Goal: Task Accomplishment & Management: Use online tool/utility

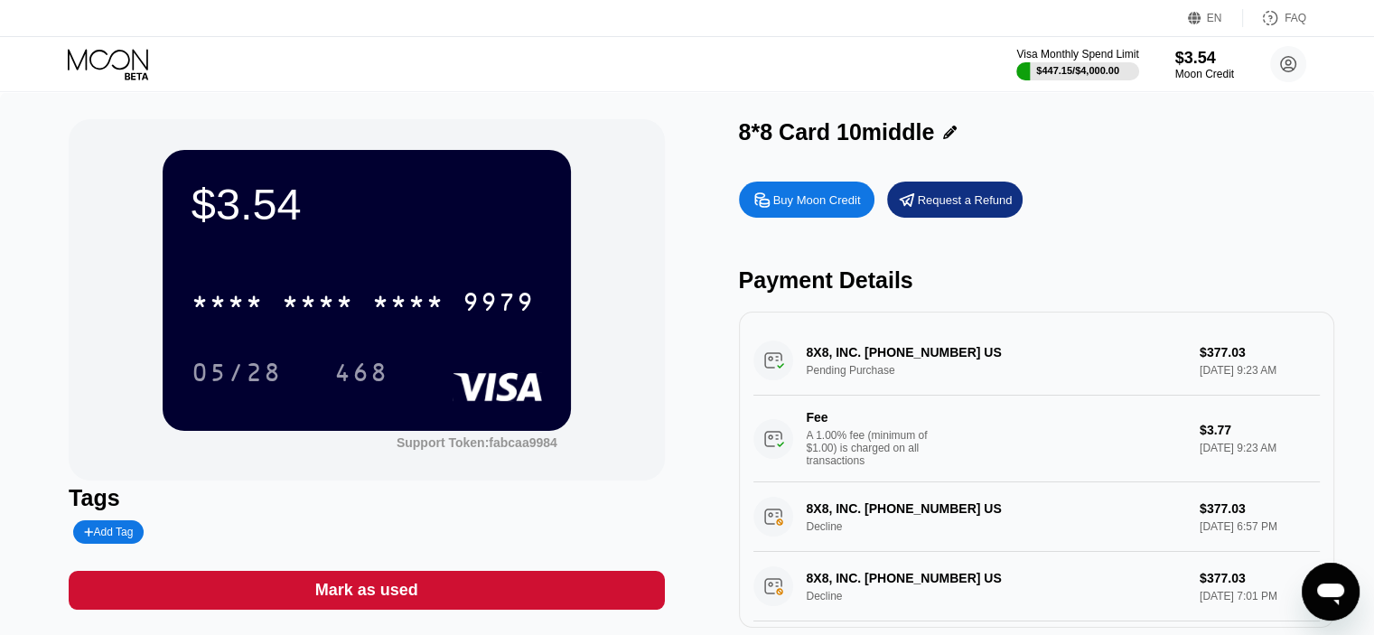
click at [889, 364] on div "8X8, INC. [PHONE_NUMBER] [GEOGRAPHIC_DATA] Pending Purchase $377.03 [DATE] 9:23…" at bounding box center [1036, 404] width 566 height 156
click at [846, 129] on div "8*8 Card 10middle" at bounding box center [837, 132] width 196 height 26
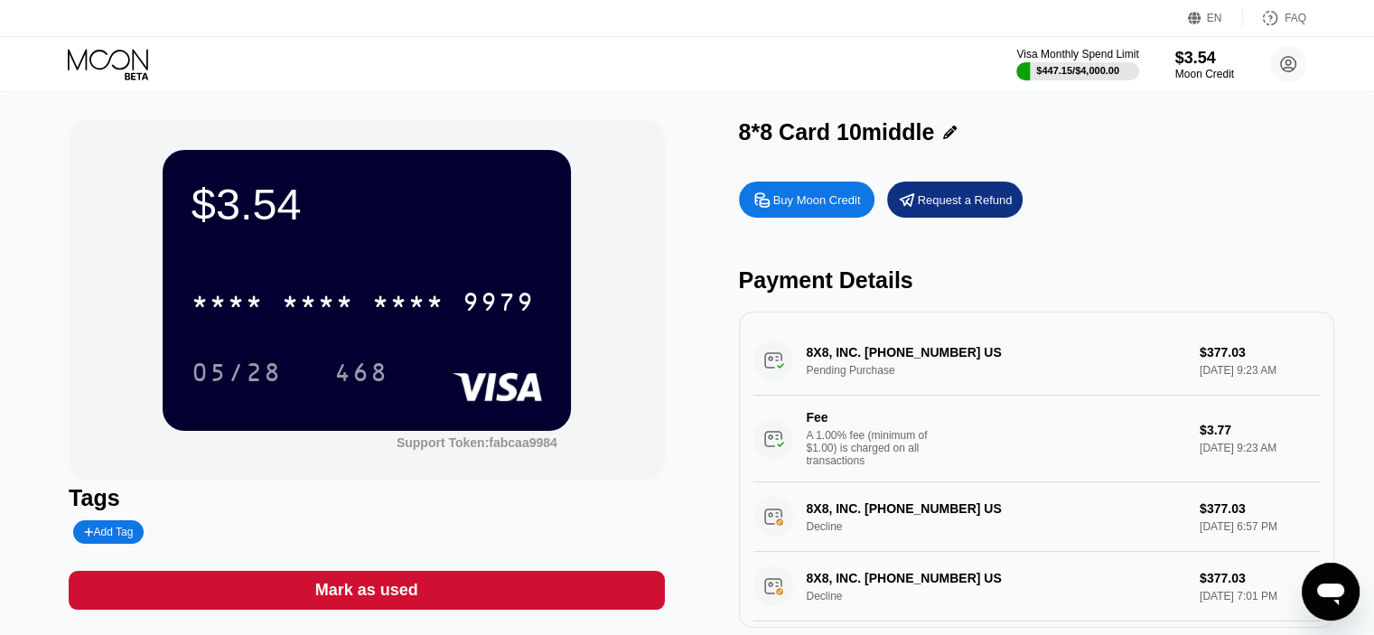
click at [846, 129] on div "8*8 Card 10middle" at bounding box center [837, 132] width 196 height 26
click at [791, 129] on div "8*8 Card 10middle" at bounding box center [837, 132] width 196 height 26
click at [755, 136] on div "8*8 Card 10middle" at bounding box center [837, 132] width 196 height 26
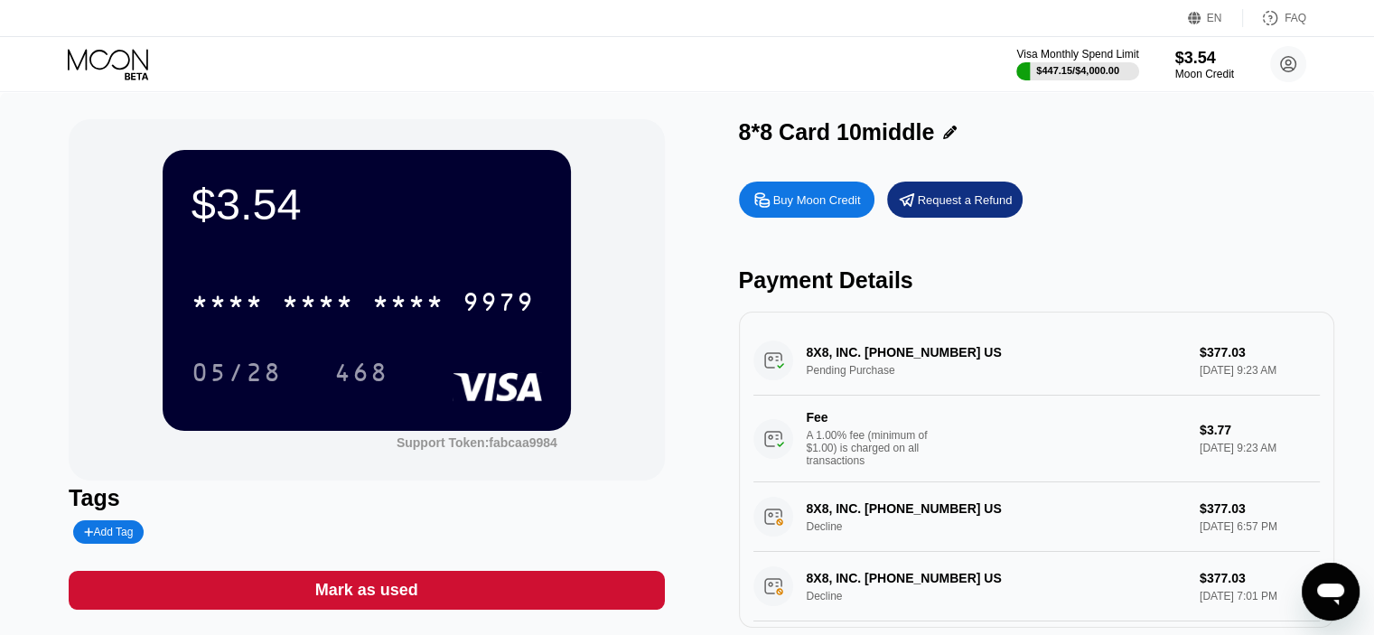
click at [755, 136] on div "8*8 Card 10middle" at bounding box center [837, 132] width 196 height 26
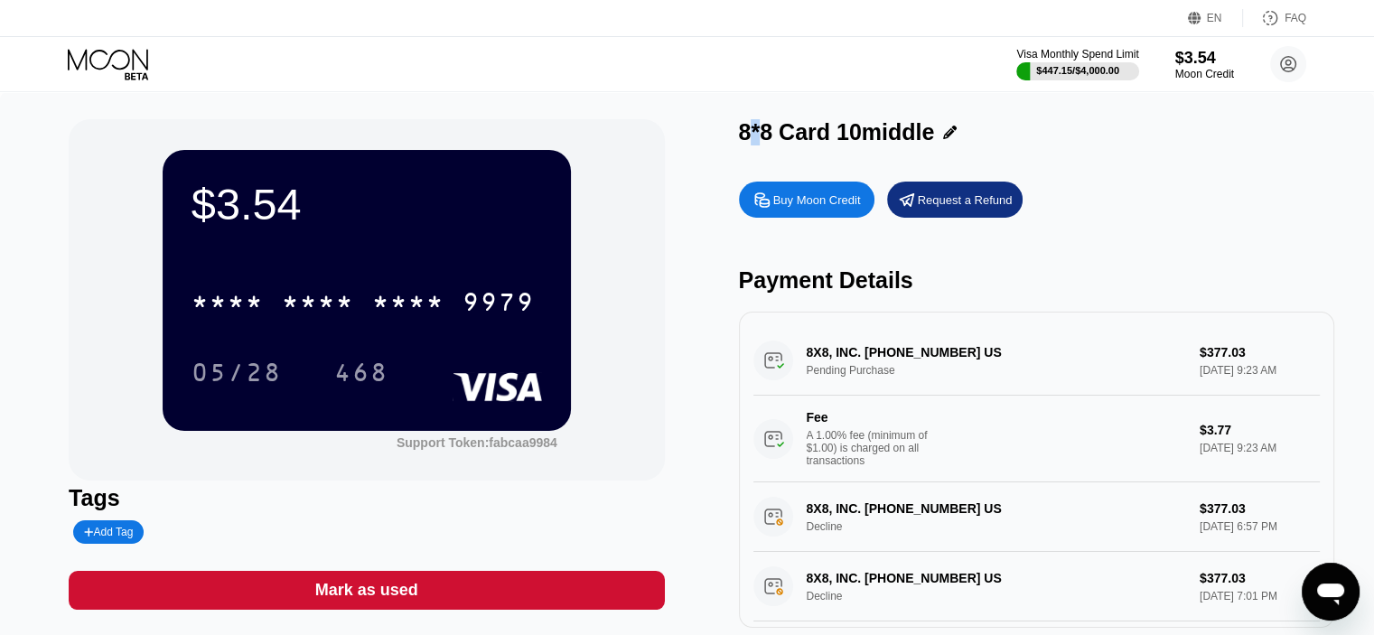
click at [755, 136] on div "8*8 Card 10middle" at bounding box center [837, 132] width 196 height 26
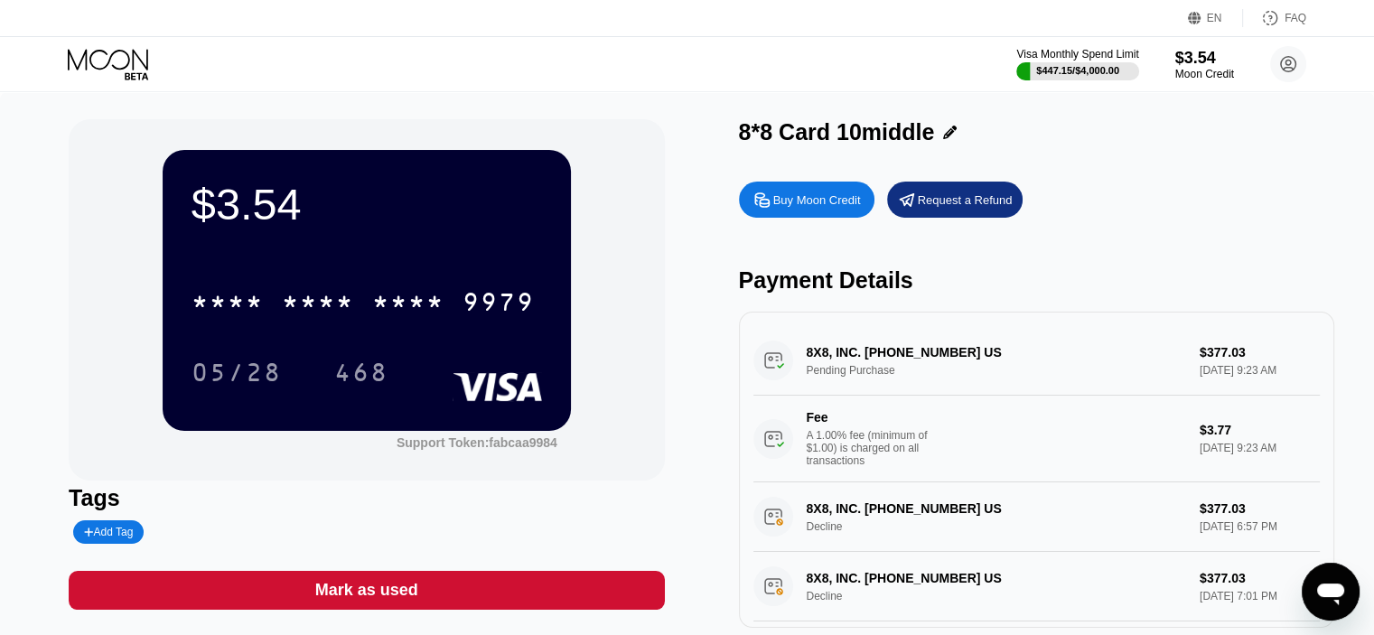
click at [755, 136] on div "8*8 Card 10middle" at bounding box center [837, 132] width 196 height 26
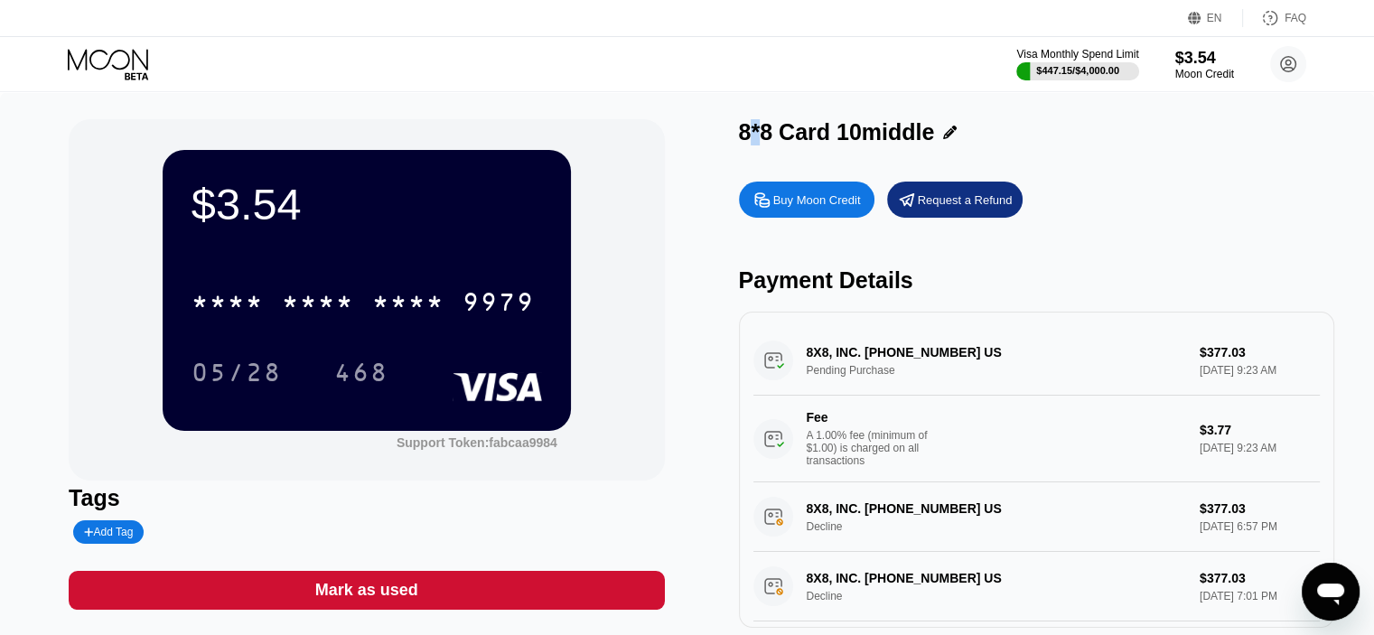
click at [755, 136] on div "8*8 Card 10middle" at bounding box center [837, 132] width 196 height 26
